Goal: Information Seeking & Learning: Check status

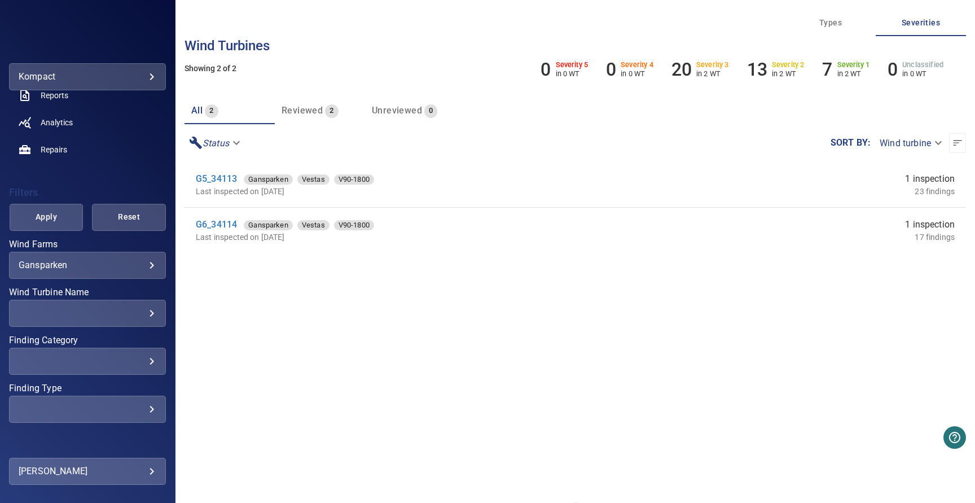
scroll to position [165, 0]
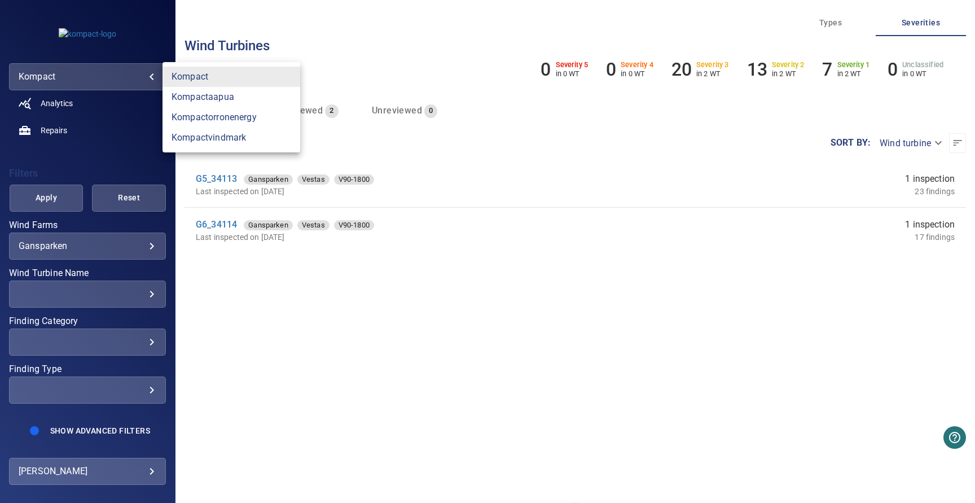
click at [138, 80] on body "**********" at bounding box center [487, 251] width 975 height 503
click at [223, 135] on link "kompactvindmark" at bounding box center [231, 138] width 138 height 20
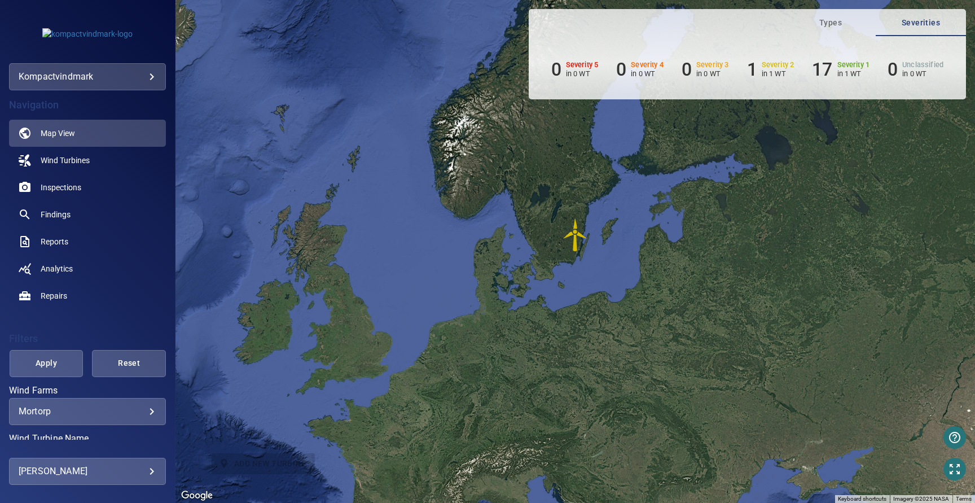
click at [133, 82] on body "**********" at bounding box center [487, 251] width 975 height 503
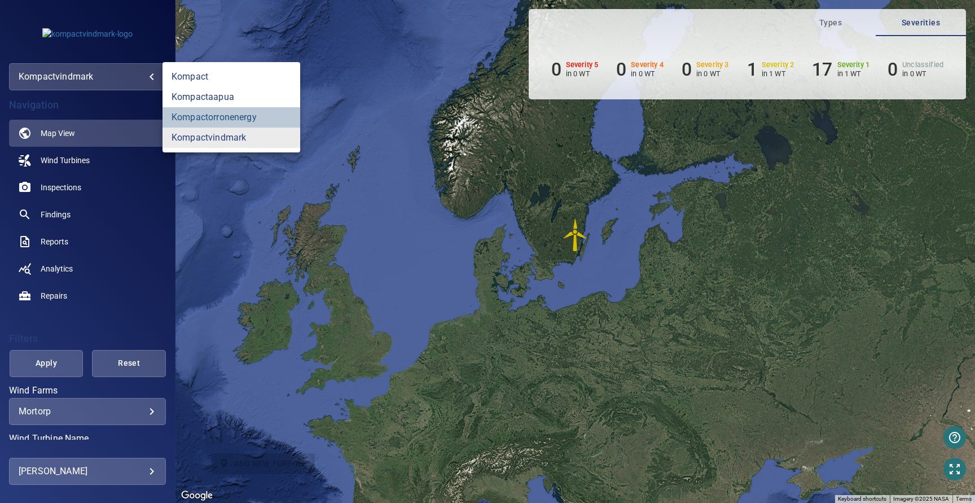
click at [235, 121] on link "kompactorronenergy" at bounding box center [231, 117] width 138 height 20
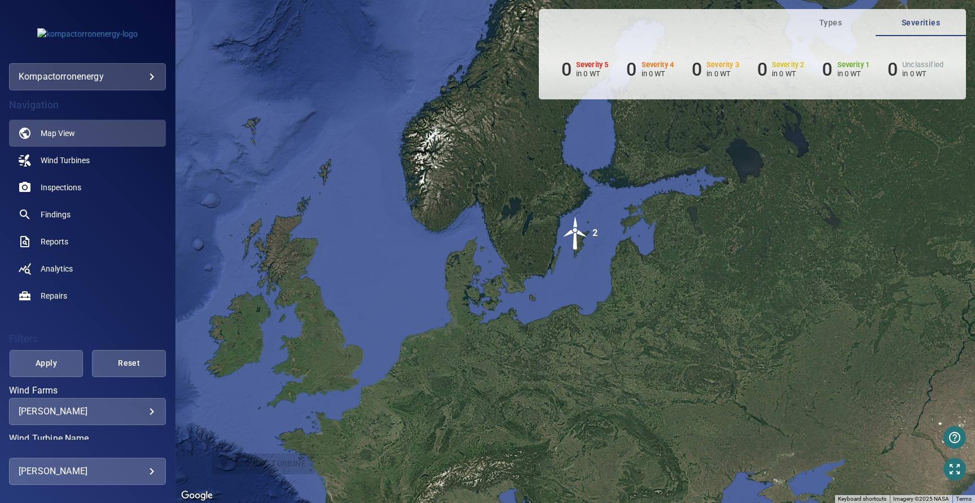
click at [569, 238] on img "2" at bounding box center [576, 233] width 34 height 34
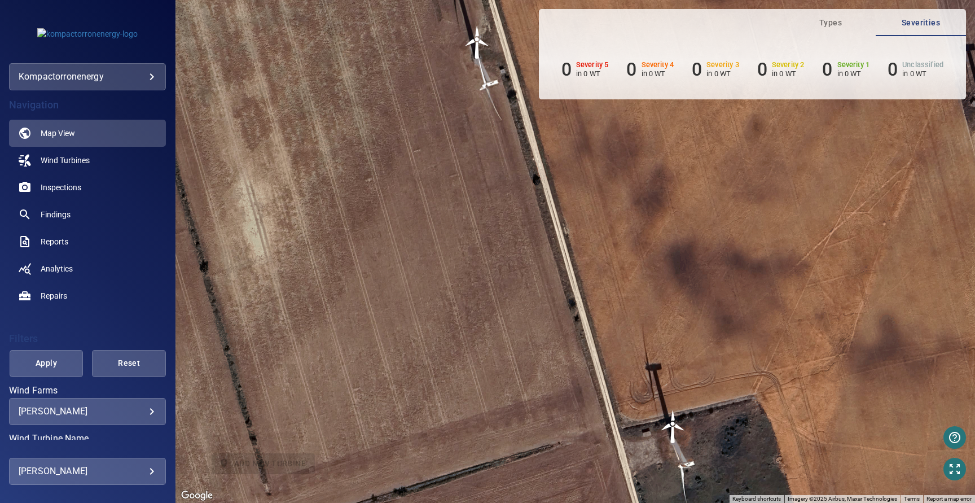
click at [672, 423] on img "T15892" at bounding box center [673, 427] width 34 height 34
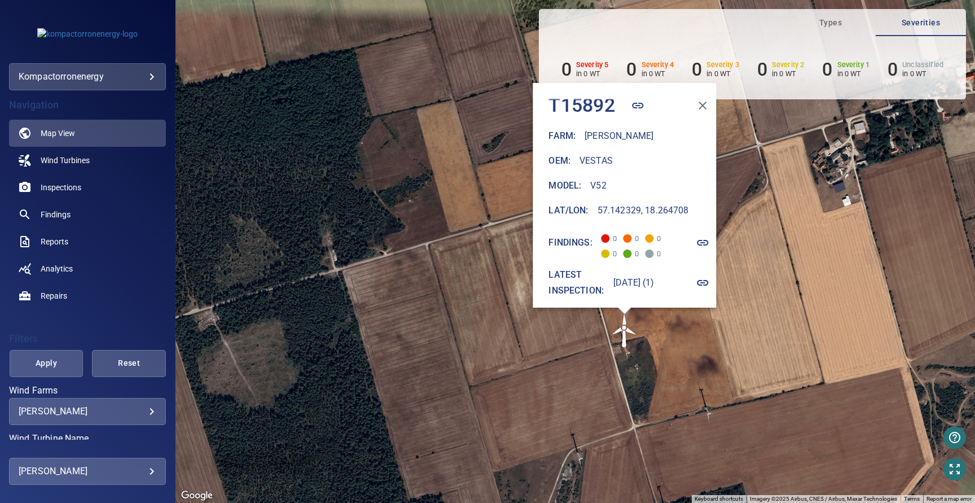
click at [709, 276] on icon "button" at bounding box center [703, 283] width 14 height 14
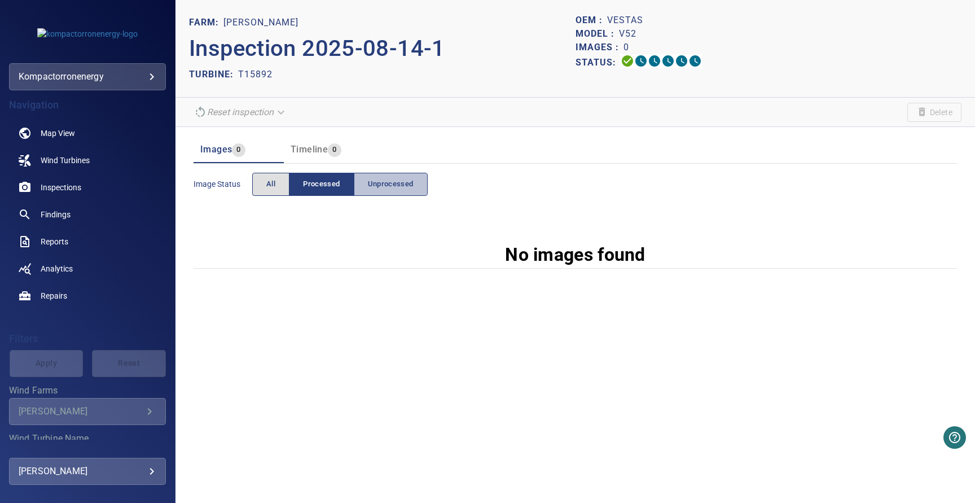
click at [389, 188] on span "Unprocessed" at bounding box center [391, 184] width 46 height 13
click at [267, 184] on span "All" at bounding box center [270, 184] width 9 height 13
click at [627, 60] on icon at bounding box center [628, 61] width 14 height 14
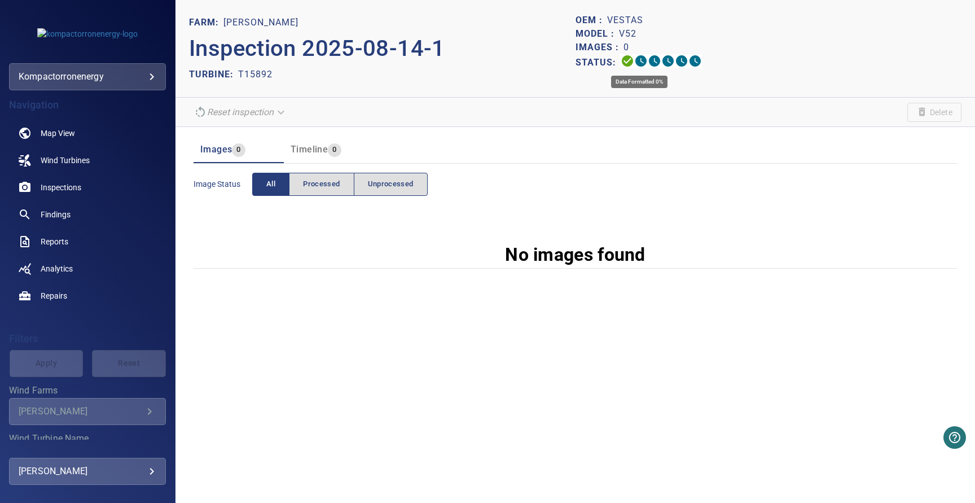
click at [641, 61] on icon at bounding box center [640, 60] width 11 height 11
click at [145, 73] on body "**********" at bounding box center [487, 251] width 975 height 503
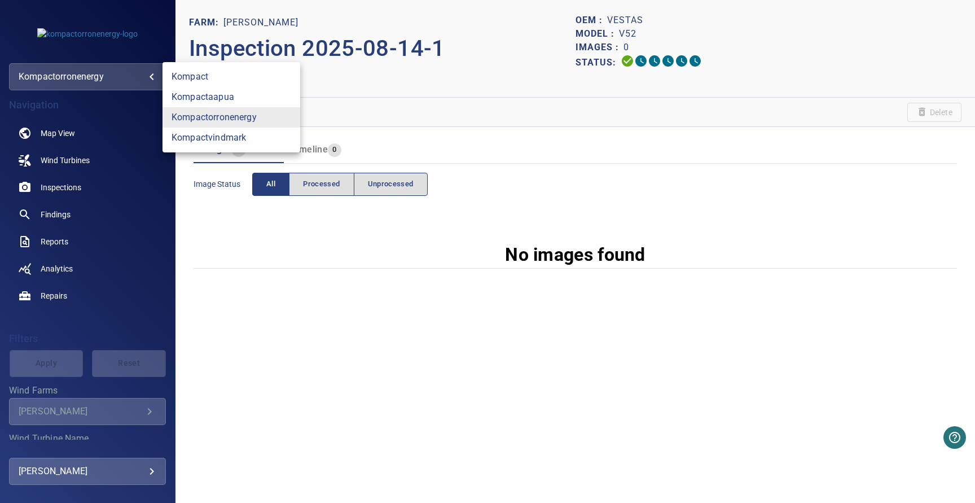
click at [472, 104] on div at bounding box center [487, 251] width 975 height 503
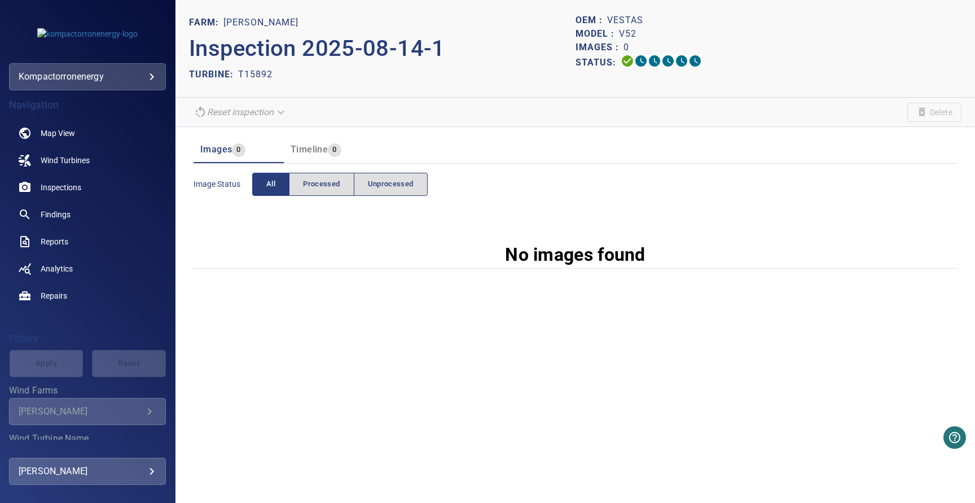
click at [130, 78] on body "**********" at bounding box center [487, 251] width 975 height 503
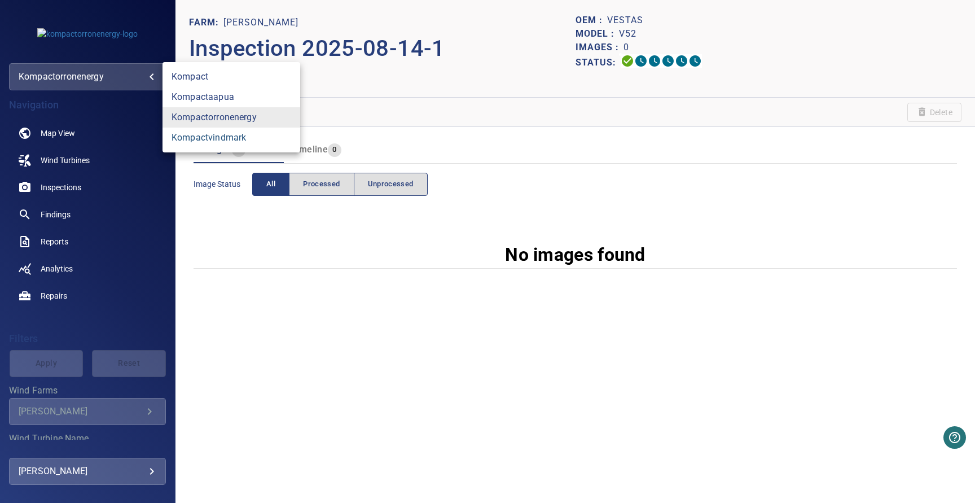
click at [241, 138] on link "kompactvindmark" at bounding box center [231, 138] width 138 height 20
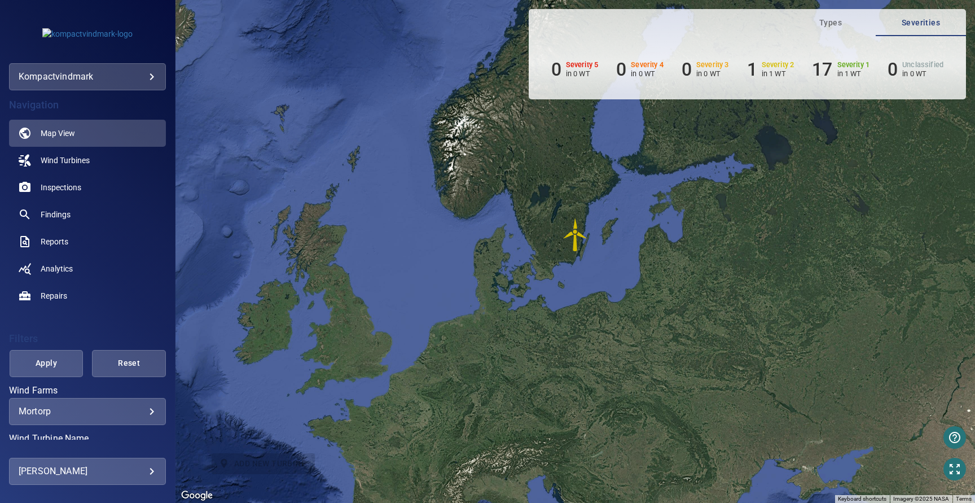
click at [578, 231] on img "Mortorp-2" at bounding box center [576, 235] width 34 height 34
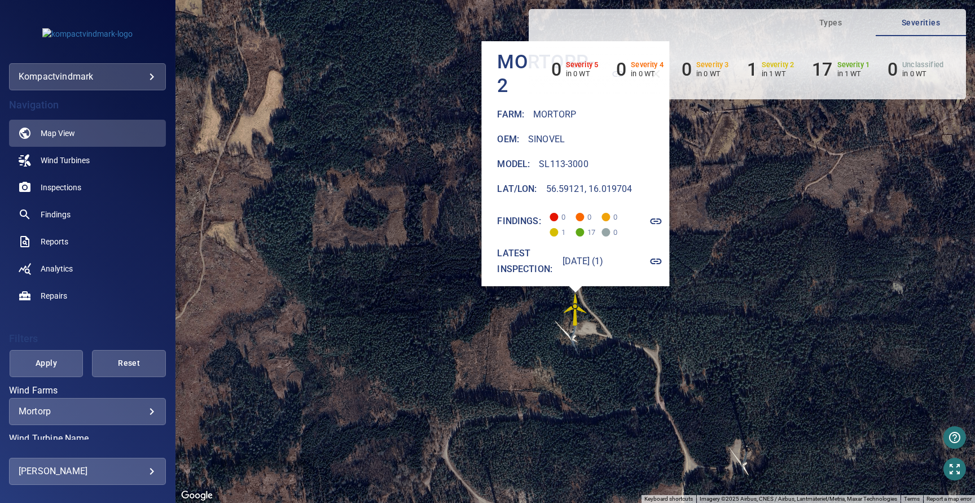
click at [662, 254] on icon "button" at bounding box center [656, 261] width 14 height 14
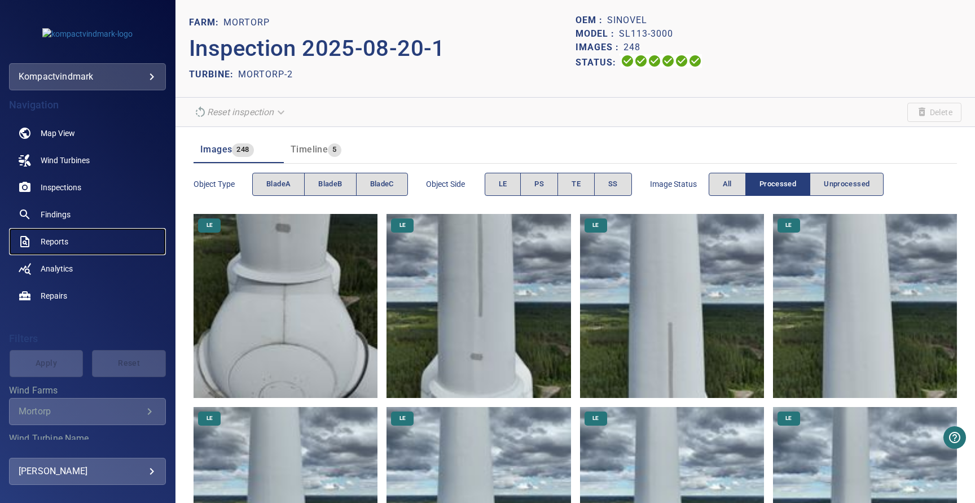
click at [61, 240] on span "Reports" at bounding box center [55, 241] width 28 height 11
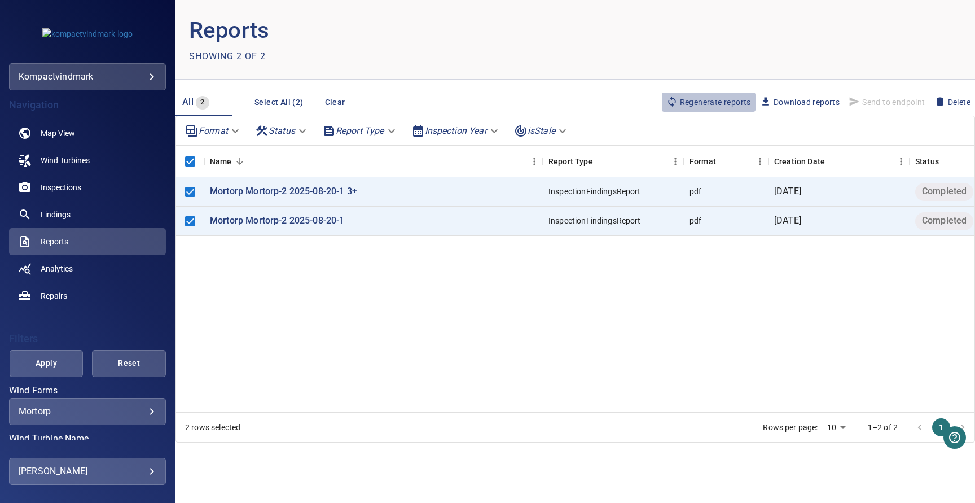
click at [718, 102] on span "Regenerate reports" at bounding box center [708, 102] width 85 height 12
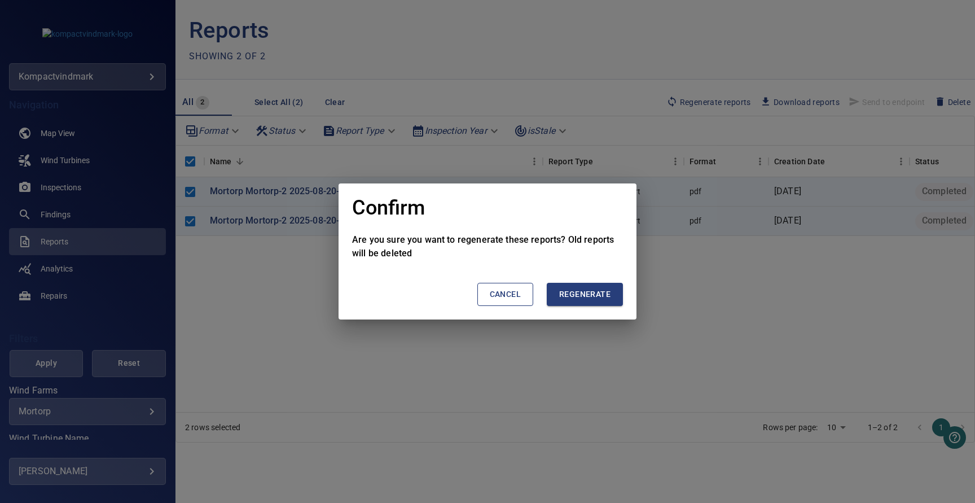
click at [584, 294] on span "Regenerate" at bounding box center [584, 294] width 51 height 14
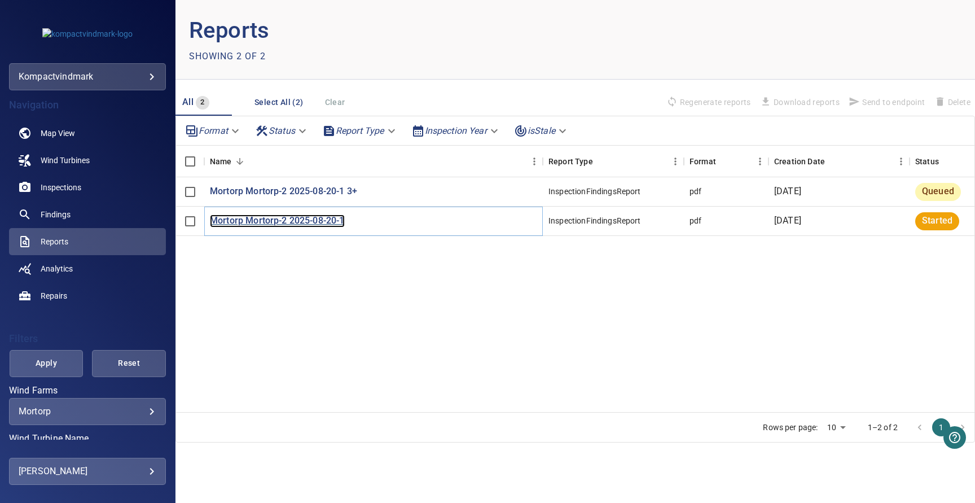
click at [319, 221] on p "Mortorp Mortorp-2 2025-08-20-1" at bounding box center [277, 220] width 135 height 13
click at [317, 221] on p "Mortorp Mortorp-2 2025-08-20-1" at bounding box center [277, 220] width 135 height 13
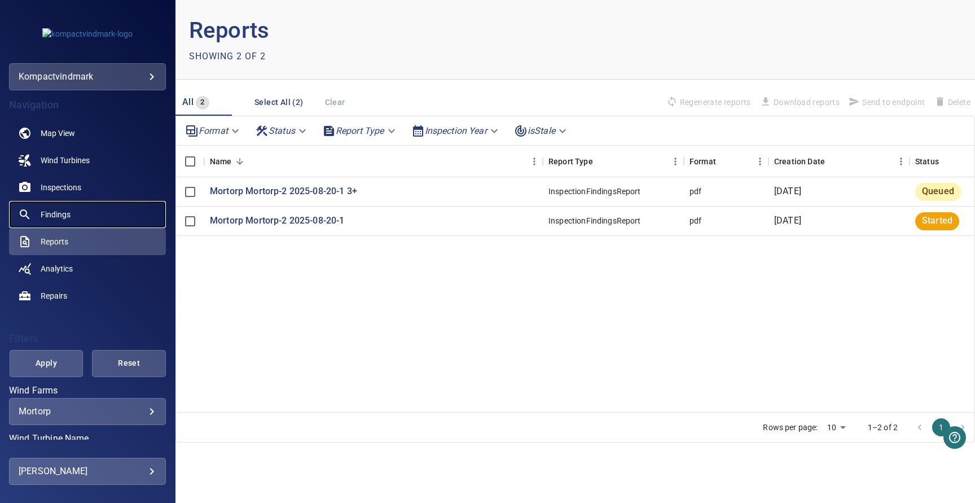
click at [73, 215] on link "Findings" at bounding box center [87, 214] width 157 height 27
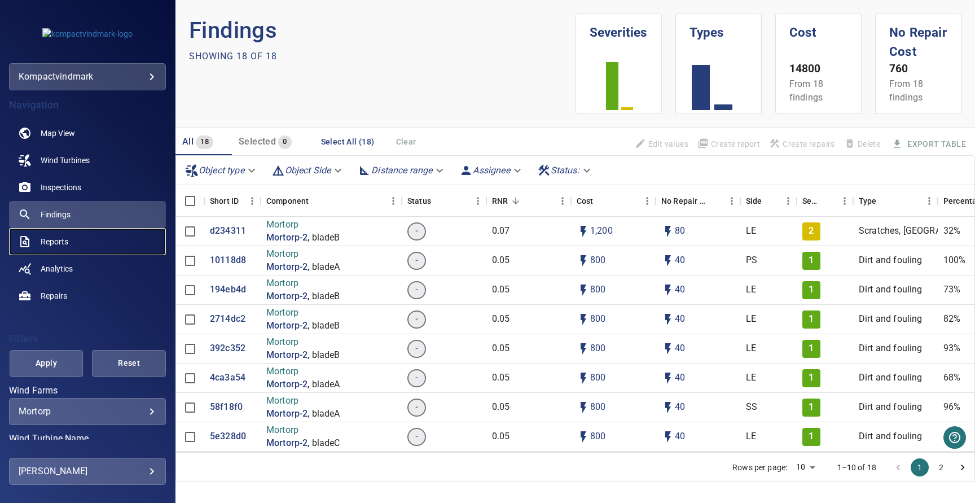
click at [63, 239] on span "Reports" at bounding box center [55, 241] width 28 height 11
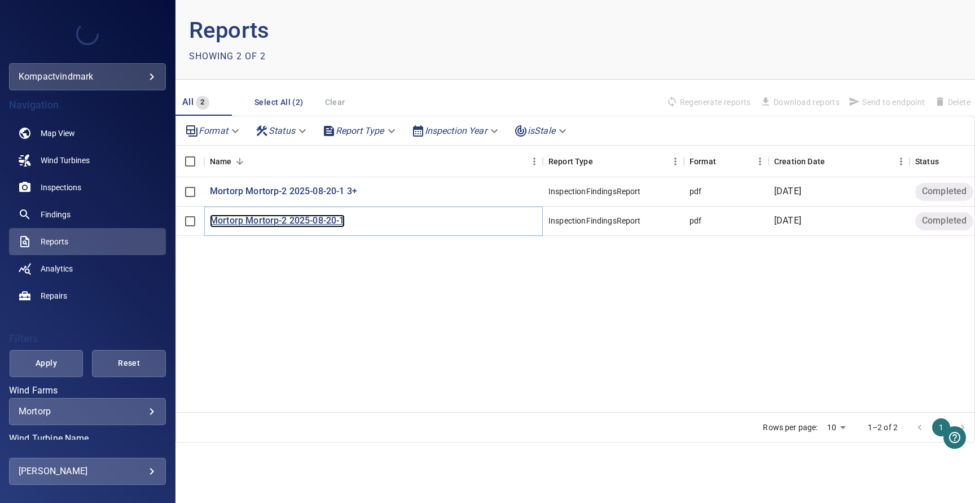
click at [269, 225] on p "Mortorp Mortorp-2 2025-08-20-1" at bounding box center [277, 220] width 135 height 13
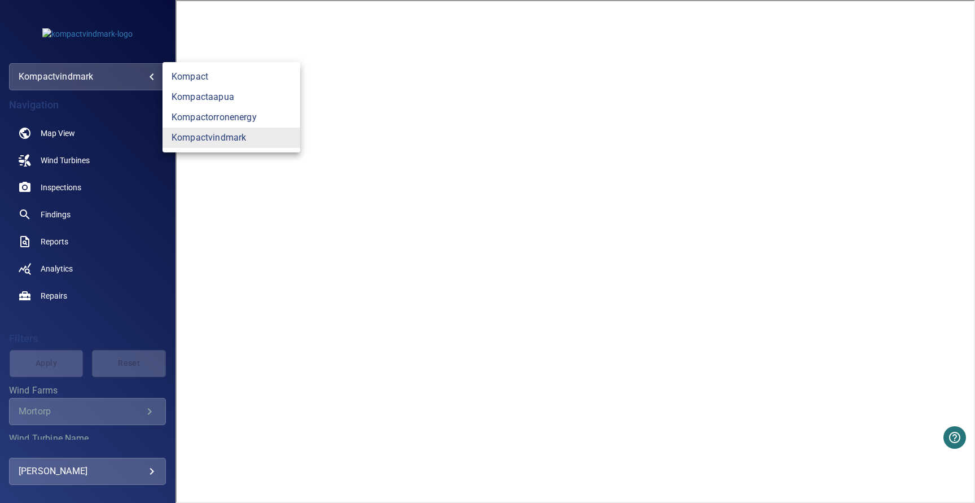
click at [112, 79] on body "**********" at bounding box center [487, 251] width 975 height 503
click at [219, 114] on link "kompactorronenergy" at bounding box center [231, 117] width 138 height 20
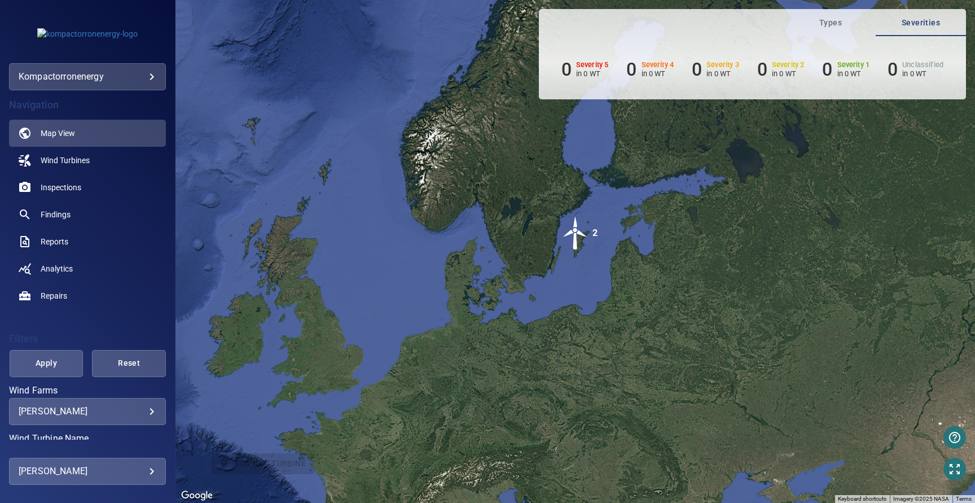
click at [582, 230] on img "2" at bounding box center [576, 233] width 34 height 34
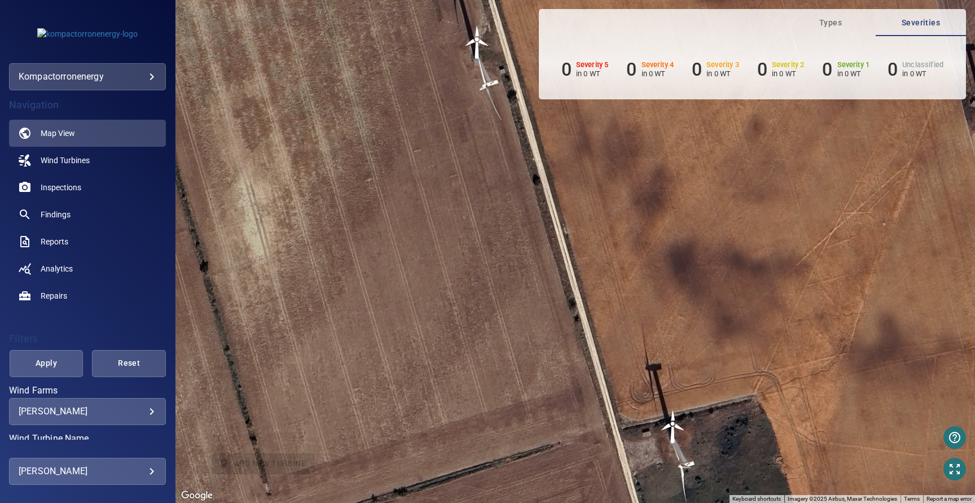
click at [678, 445] on div "To navigate, press the arrow keys. To activate drag with keyboard, press Alt + …" at bounding box center [574, 251] width 799 height 503
click at [477, 82] on div "To navigate, press the arrow keys. To activate drag with keyboard, press Alt + …" at bounding box center [574, 251] width 799 height 503
click at [480, 55] on img "T15891" at bounding box center [477, 42] width 34 height 34
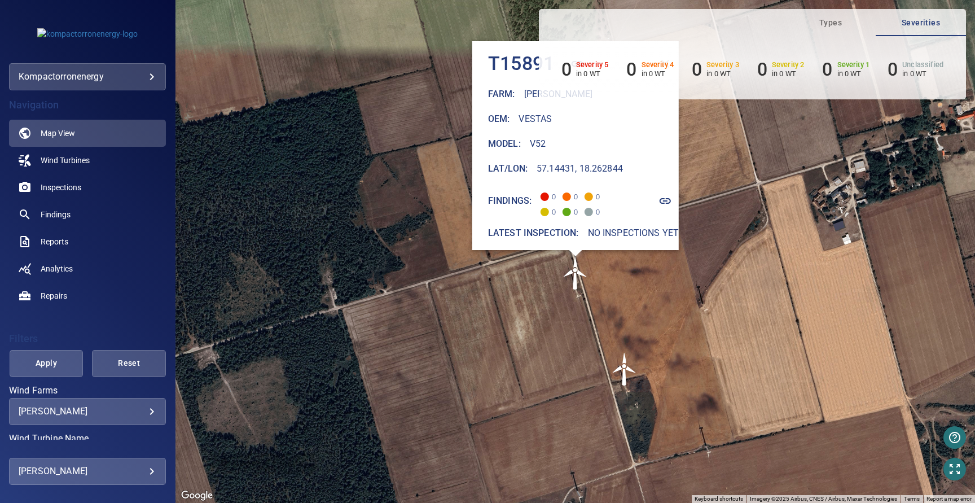
click at [521, 59] on h4 "T15891" at bounding box center [520, 64] width 67 height 24
click at [661, 194] on icon "button" at bounding box center [665, 201] width 14 height 14
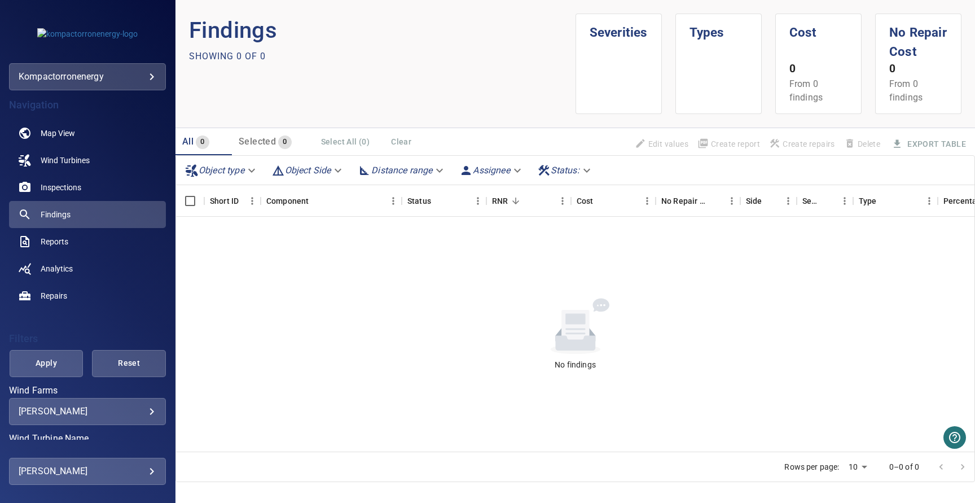
scroll to position [15, 0]
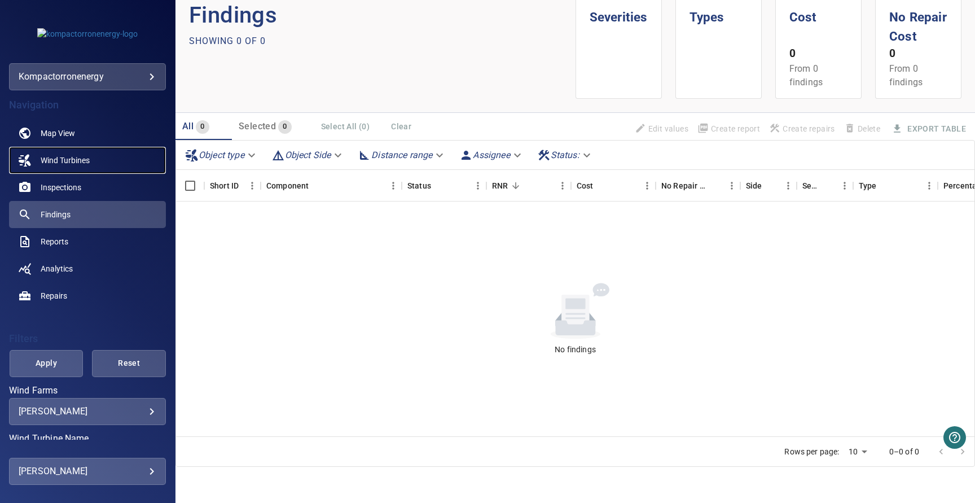
click at [73, 157] on span "Wind Turbines" at bounding box center [65, 160] width 49 height 11
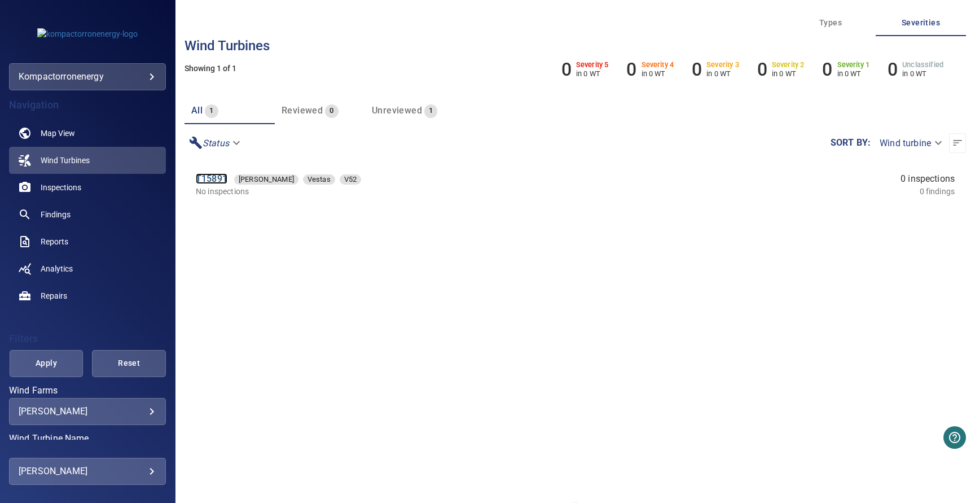
click at [213, 179] on link "T15891" at bounding box center [212, 178] width 32 height 11
